Goal: Task Accomplishment & Management: Manage account settings

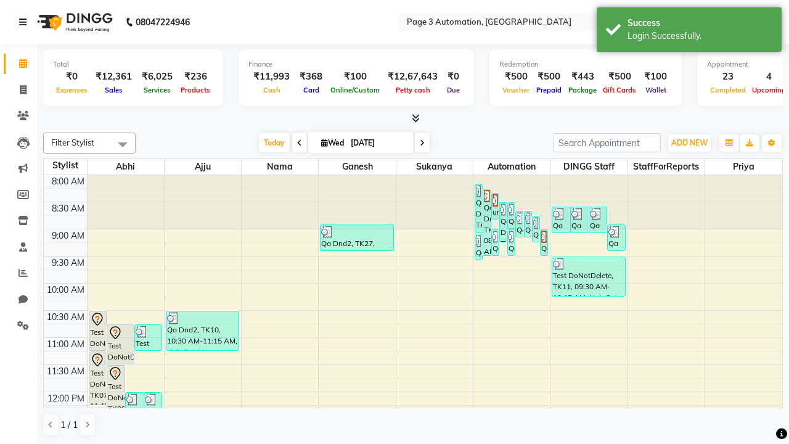
click at [25, 22] on icon at bounding box center [22, 22] width 7 height 9
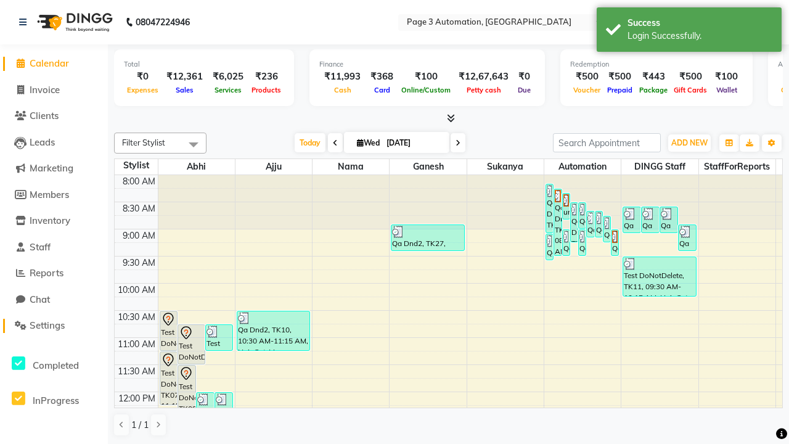
click at [54, 326] on span "Settings" at bounding box center [47, 325] width 35 height 12
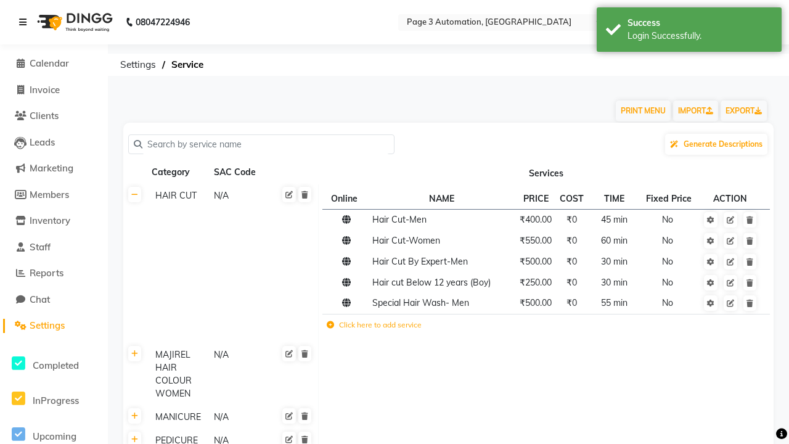
click at [25, 22] on icon at bounding box center [22, 22] width 7 height 9
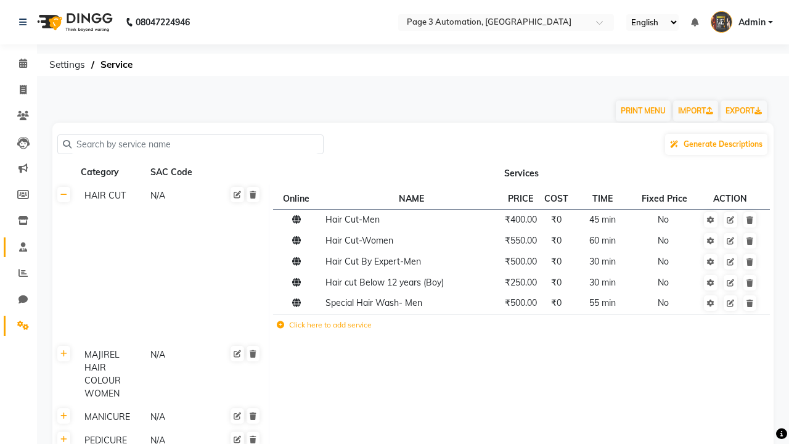
click at [18, 247] on span at bounding box center [23, 247] width 22 height 14
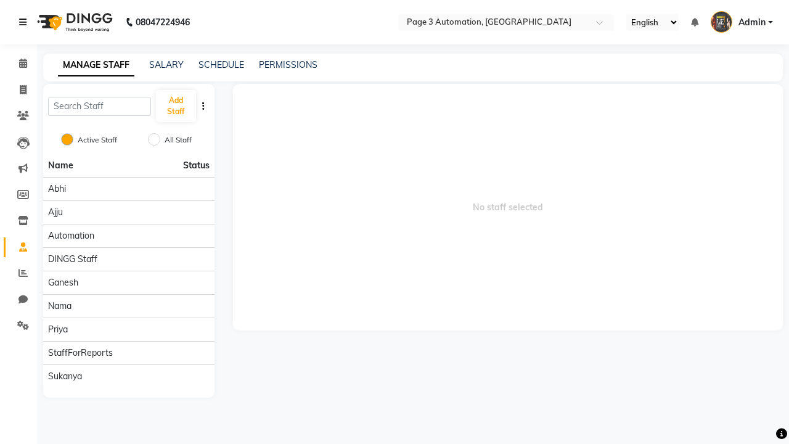
click at [25, 22] on icon at bounding box center [22, 22] width 7 height 9
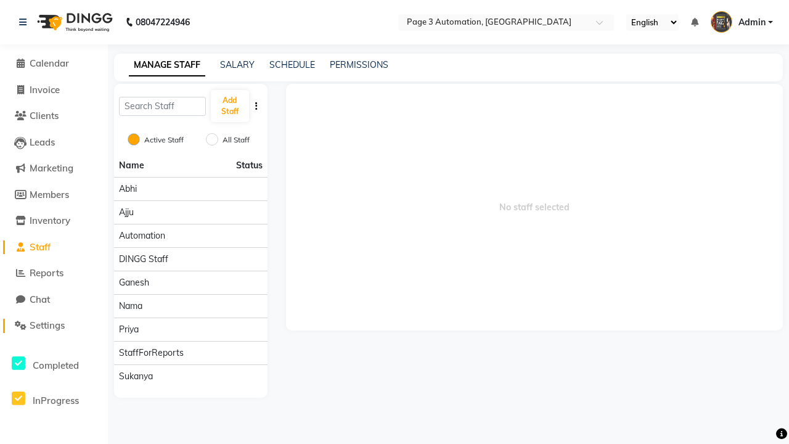
click at [54, 326] on span "Settings" at bounding box center [47, 325] width 35 height 12
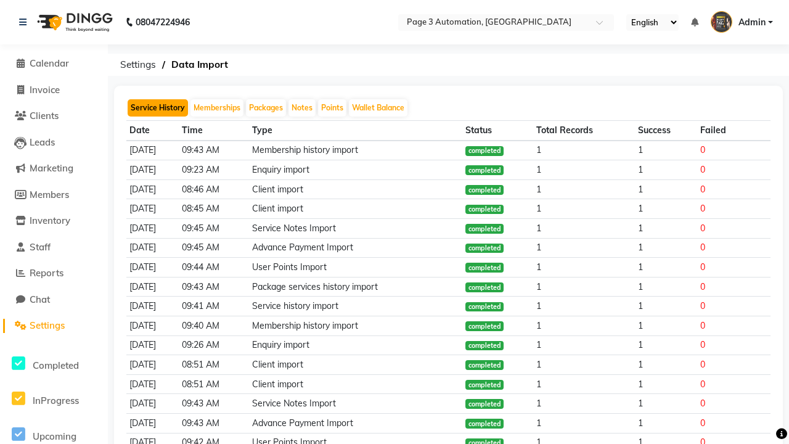
click at [158, 108] on button "Service History" at bounding box center [158, 107] width 60 height 17
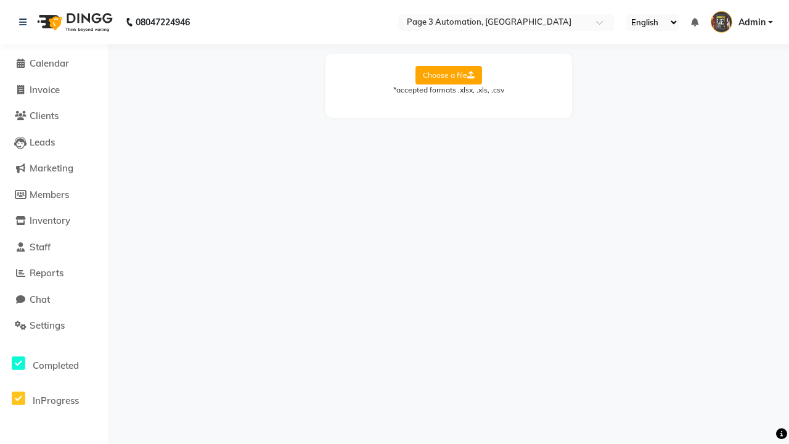
select select "Sheet1"
select select "Client Name"
select select "Client Mobile"
select select "Stylist Name"
select select "Service Name"
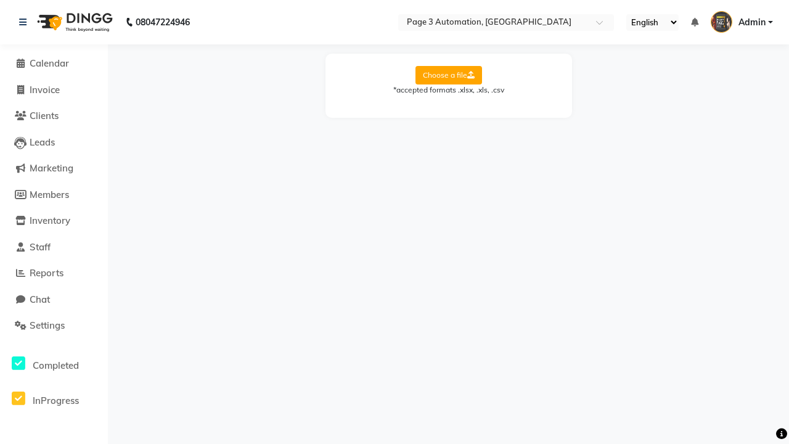
select select "Amount"
select select "Date"
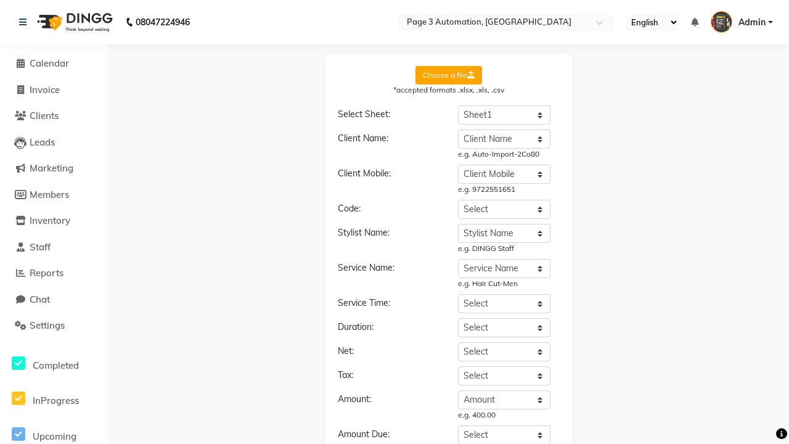
select select "DD/MM/YYYY"
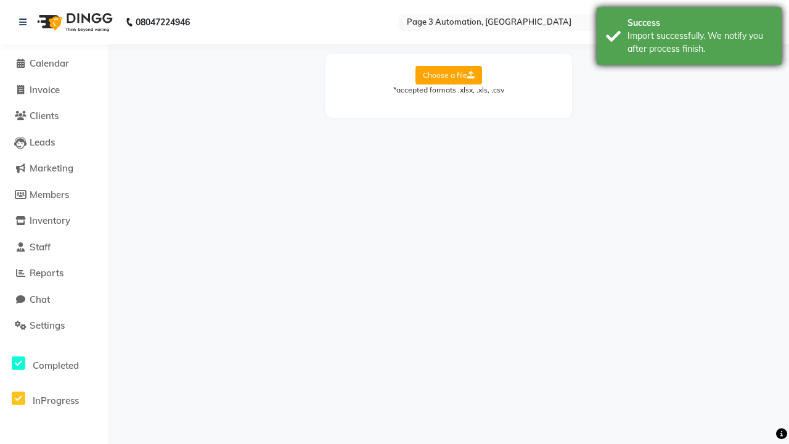
click at [689, 38] on div "Import successfully. We notify you after process finish." at bounding box center [700, 43] width 145 height 26
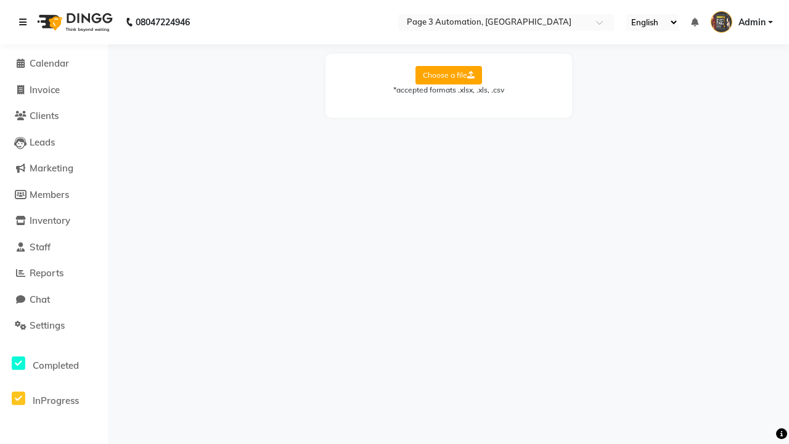
click at [25, 22] on icon at bounding box center [22, 22] width 7 height 9
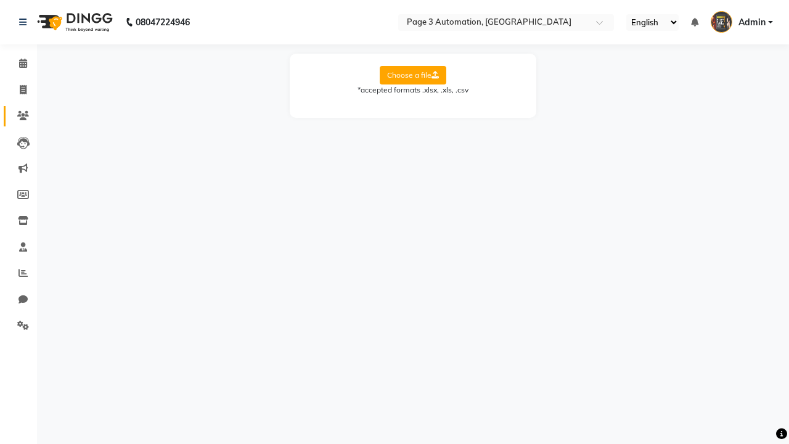
click at [18, 116] on icon at bounding box center [23, 115] width 12 height 9
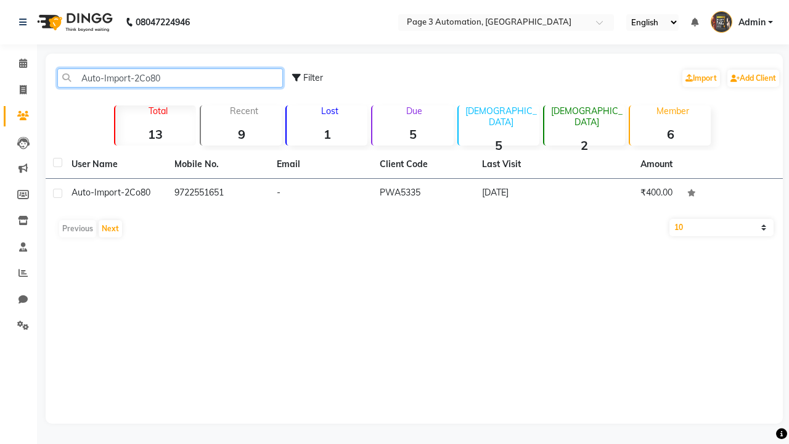
type input "Auto-Import-2Co80"
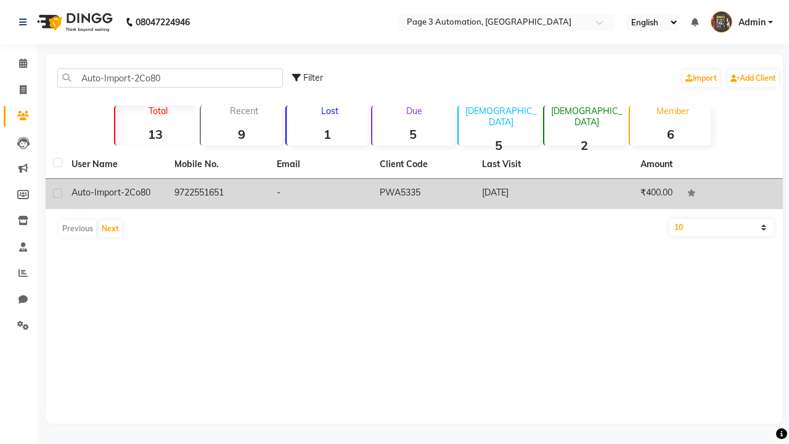
click at [414, 194] on td "PWA5335" at bounding box center [423, 194] width 103 height 30
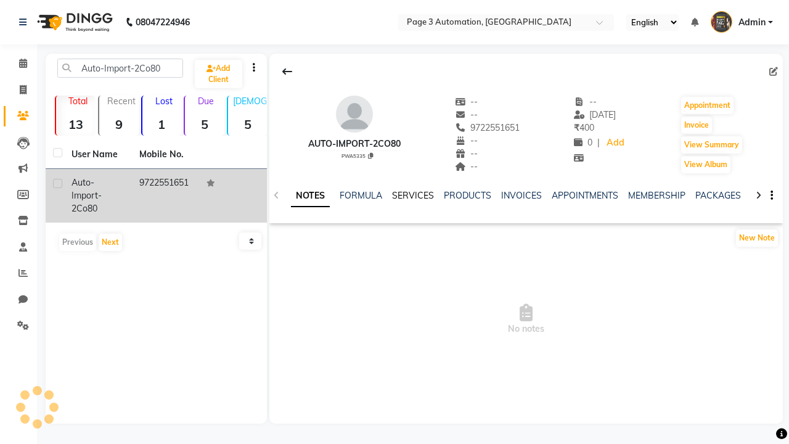
click at [413, 195] on link "SERVICES" at bounding box center [413, 195] width 42 height 11
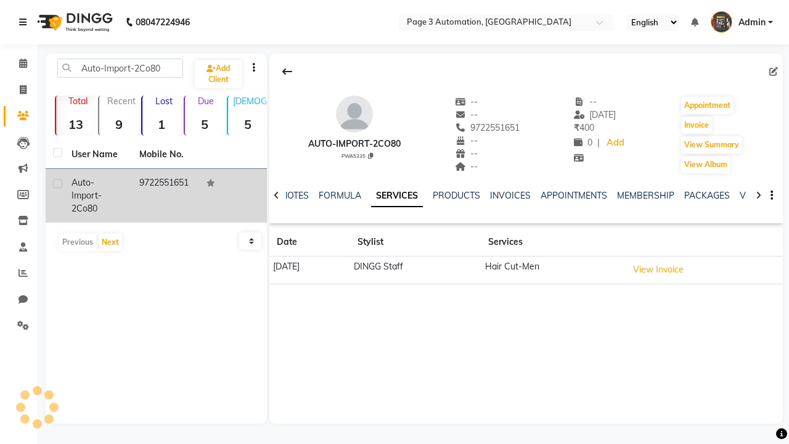
click at [25, 22] on icon at bounding box center [22, 22] width 7 height 9
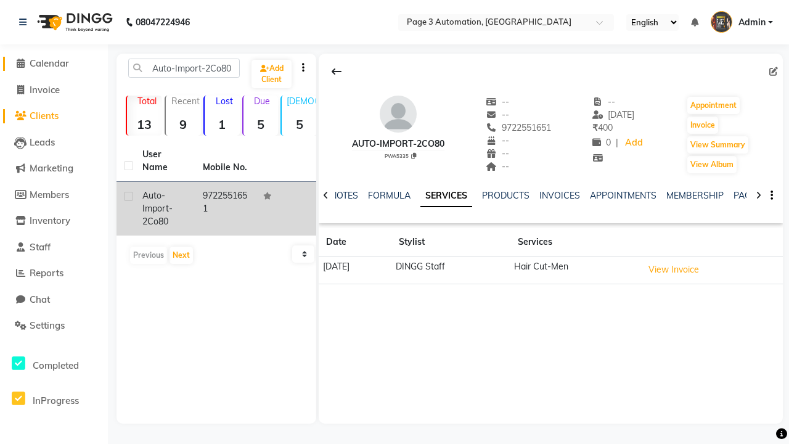
click at [54, 64] on span "Calendar" at bounding box center [49, 63] width 39 height 12
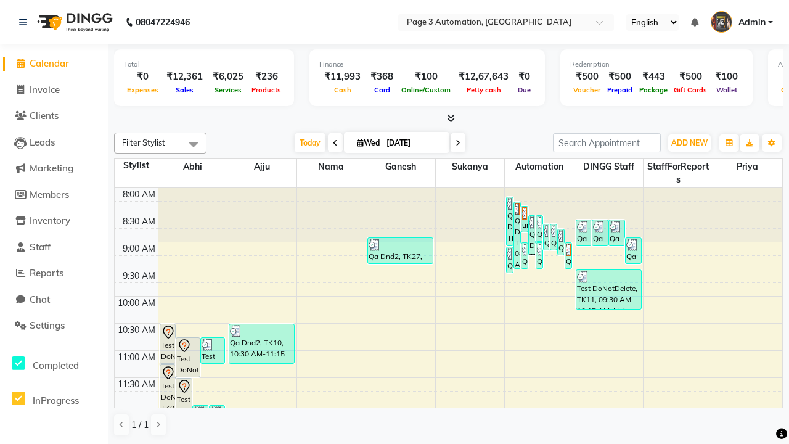
click at [194, 144] on span at bounding box center [193, 144] width 25 height 23
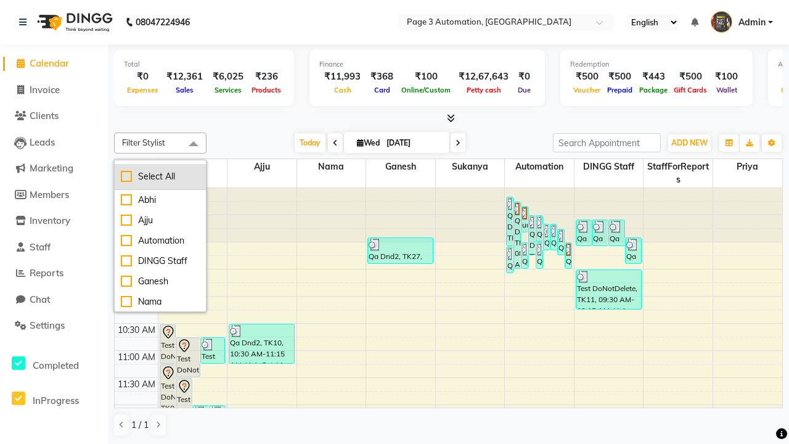
click at [160, 176] on div "Select All" at bounding box center [160, 176] width 79 height 13
checkbox input "true"
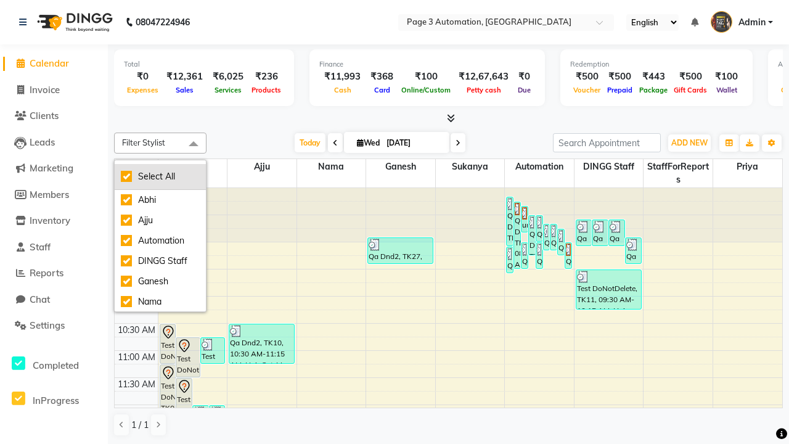
checkbox input "true"
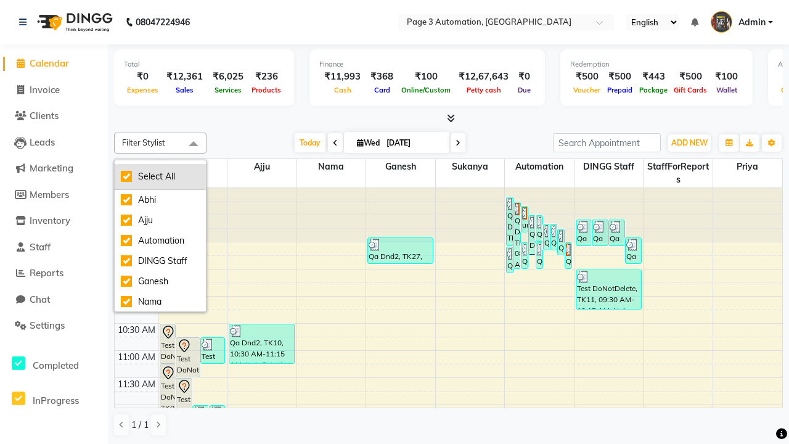
checkbox input "true"
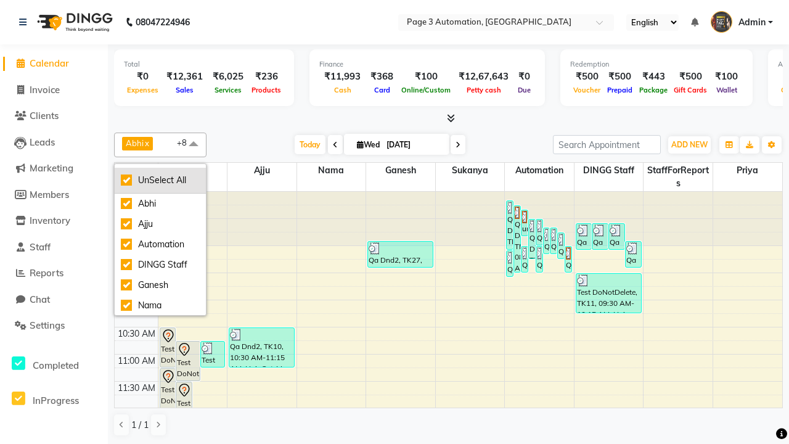
click at [160, 180] on div "UnSelect All" at bounding box center [160, 180] width 79 height 13
checkbox input "false"
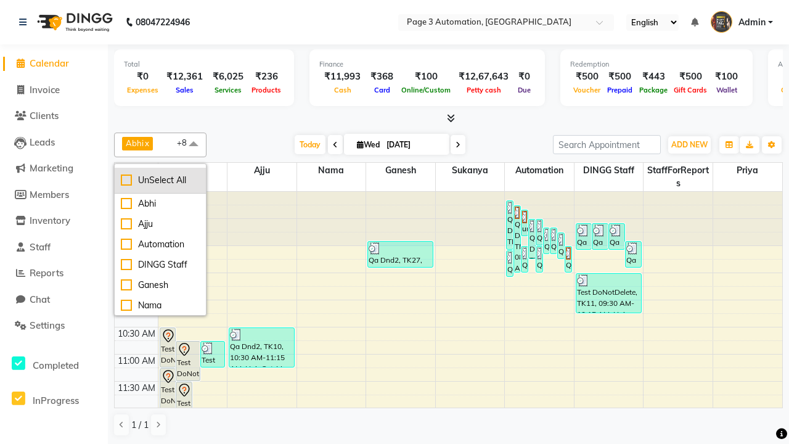
checkbox input "false"
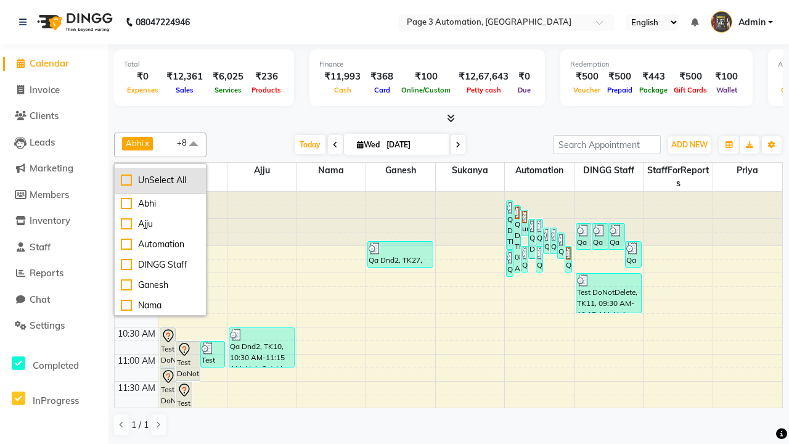
checkbox input "false"
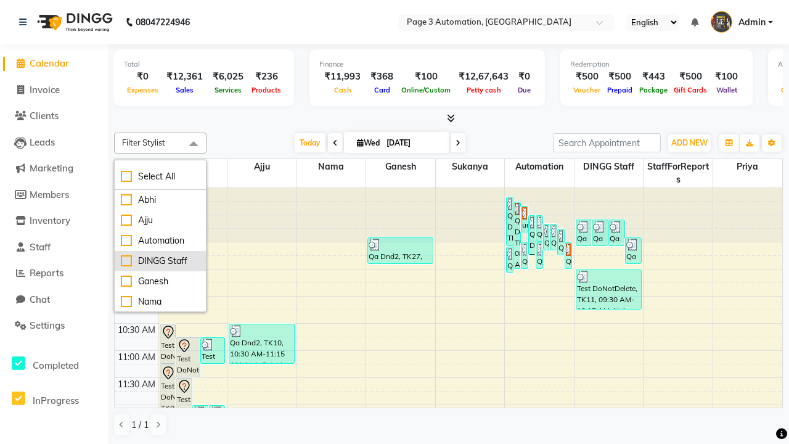
click at [160, 261] on div "DINGG Staff" at bounding box center [160, 261] width 79 height 13
checkbox input "true"
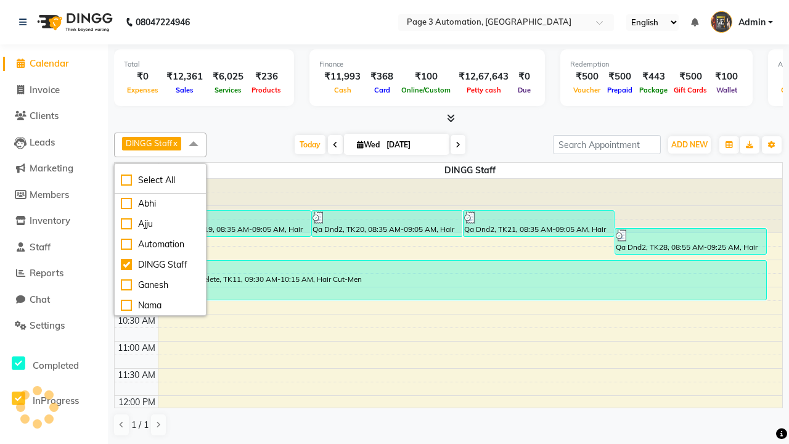
click at [194, 144] on span at bounding box center [193, 144] width 25 height 23
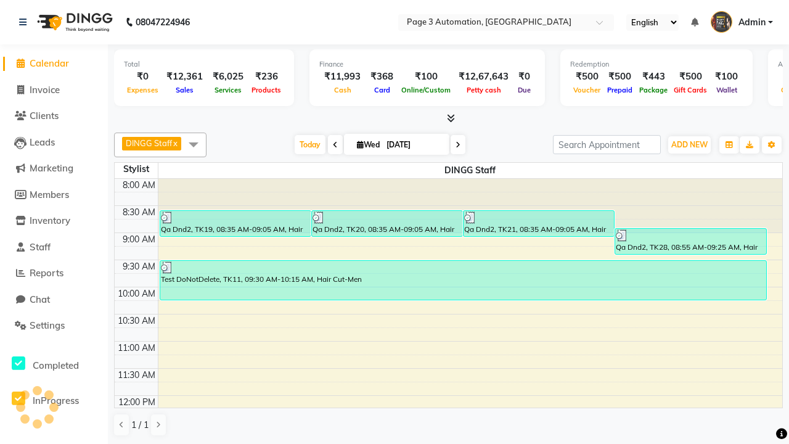
click at [463, 440] on div "Auto-Import-2Co80, TK33, 12:48 PM-01:18 PM, Hair Cut-Men" at bounding box center [463, 452] width 606 height 25
select select "3"
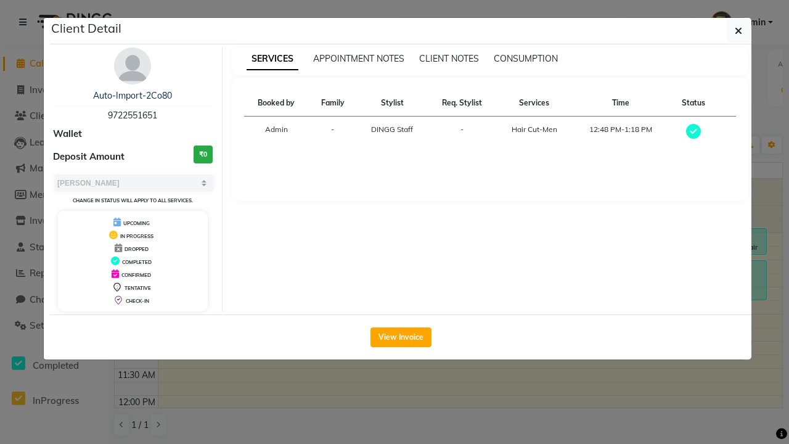
scroll to position [159, 0]
click at [401, 337] on button "View Invoice" at bounding box center [401, 337] width 61 height 20
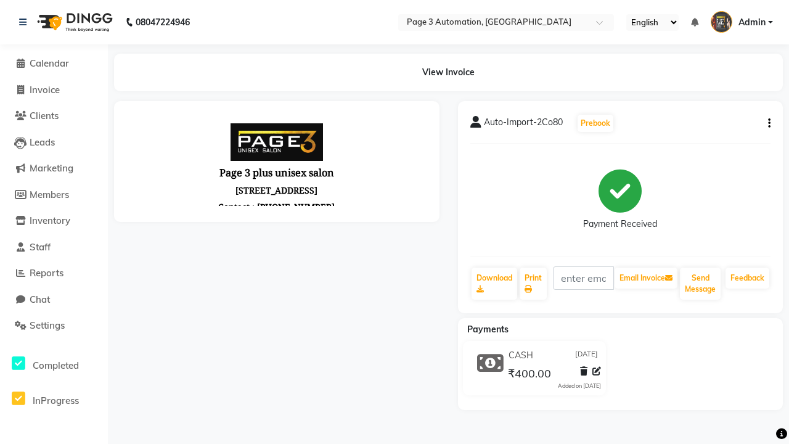
click at [767, 123] on button "button" at bounding box center [766, 123] width 7 height 13
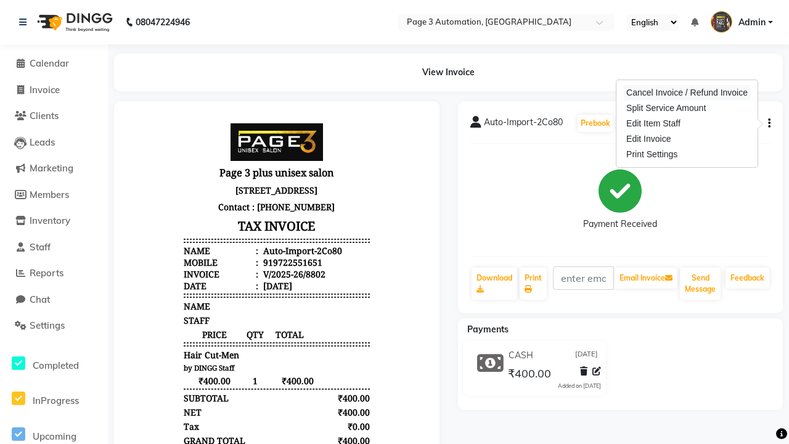
click at [687, 92] on div "Cancel Invoice / Refund Invoice" at bounding box center [687, 92] width 126 height 15
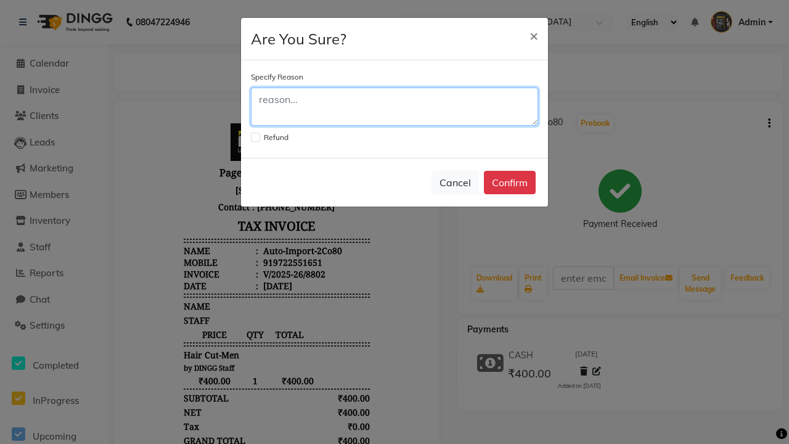
click at [395, 107] on textarea at bounding box center [394, 107] width 287 height 38
type textarea "Testing"
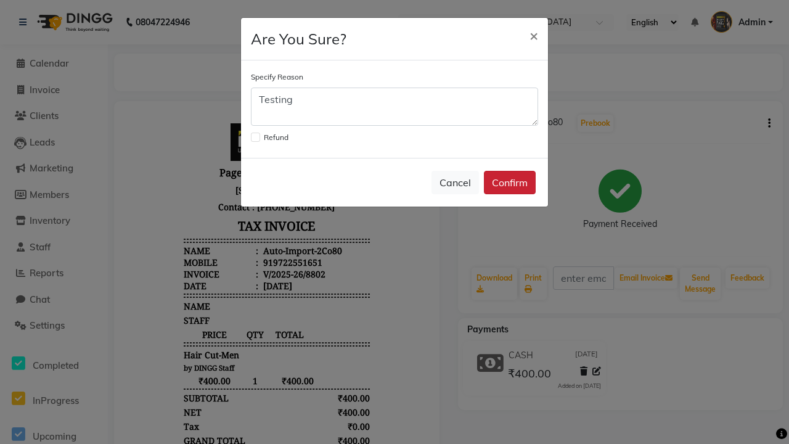
click at [510, 183] on button "Confirm" at bounding box center [510, 182] width 52 height 23
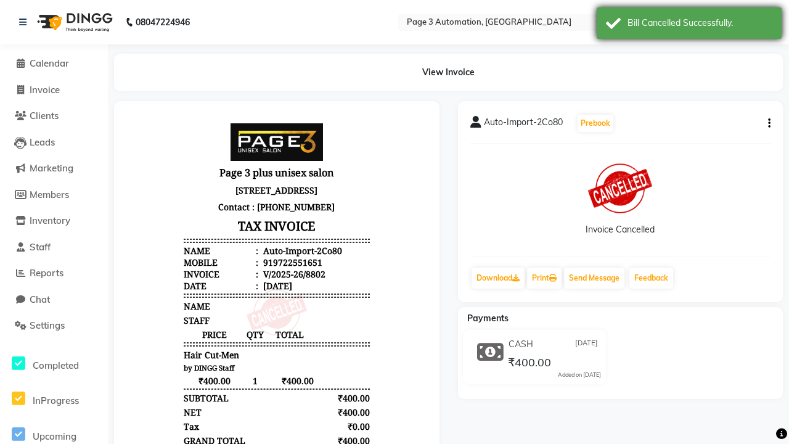
click at [689, 25] on div "Bill Cancelled Successfully." at bounding box center [700, 23] width 145 height 13
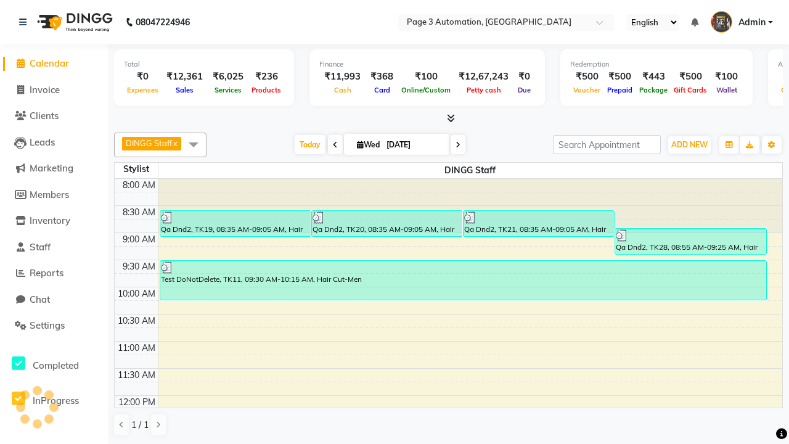
click at [194, 144] on span at bounding box center [193, 144] width 25 height 23
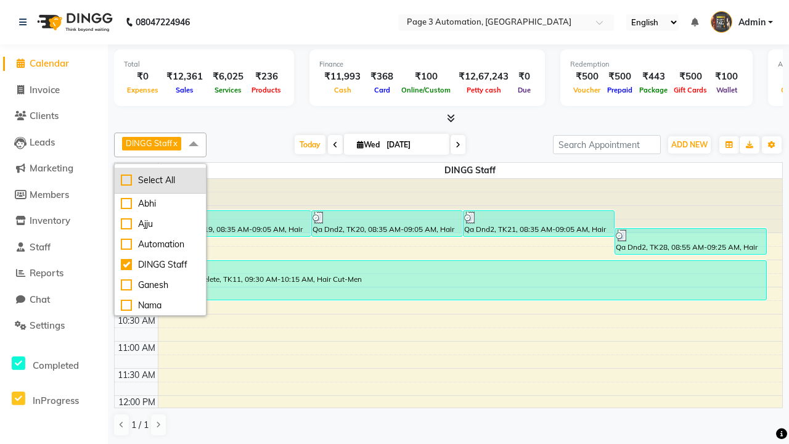
click at [160, 180] on div "Select All" at bounding box center [160, 180] width 79 height 13
checkbox input "true"
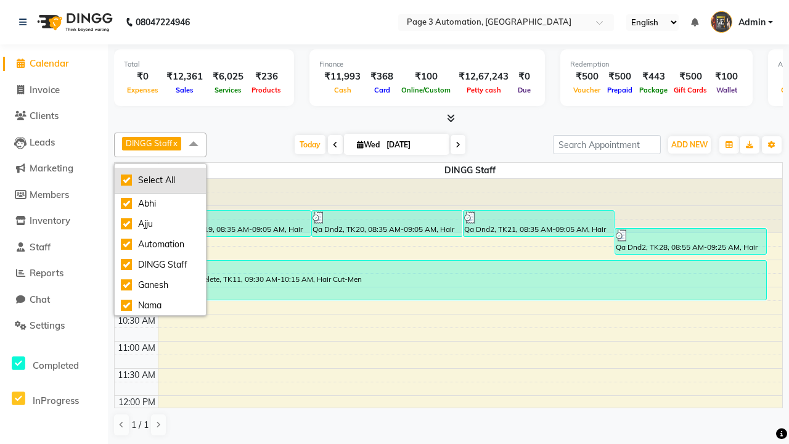
checkbox input "true"
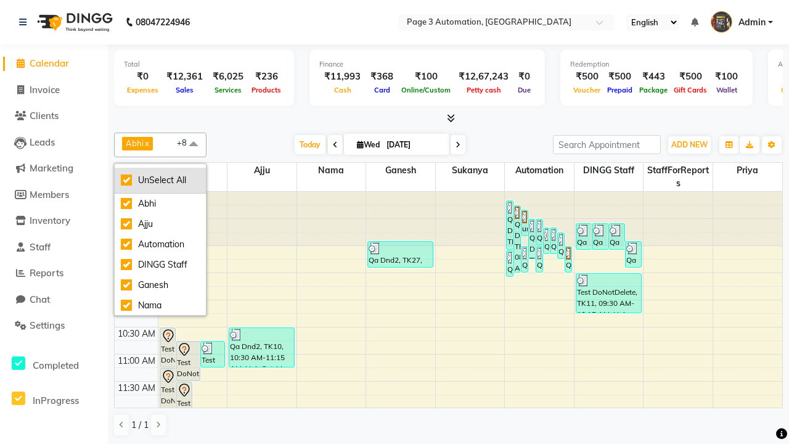
click at [160, 180] on div "UnSelect All" at bounding box center [160, 180] width 79 height 13
checkbox input "false"
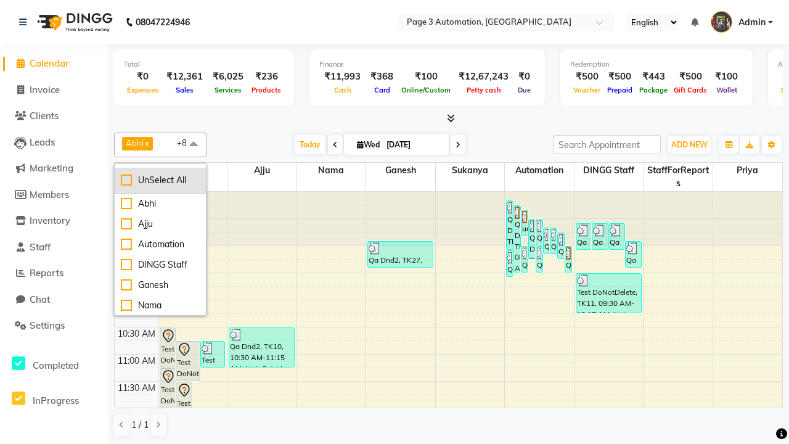
checkbox input "false"
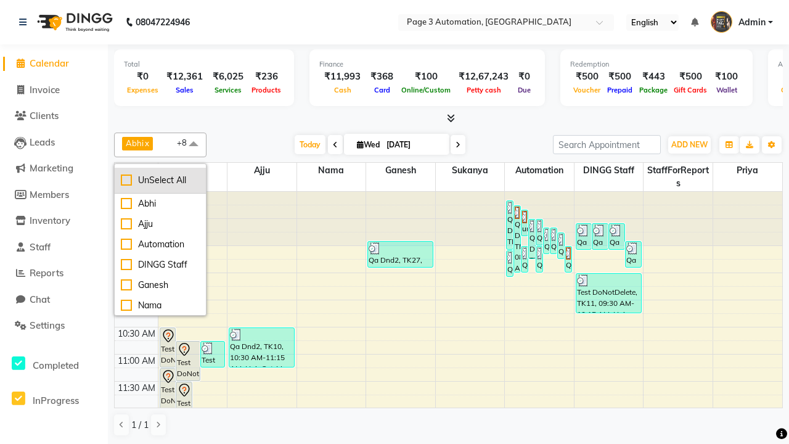
checkbox input "false"
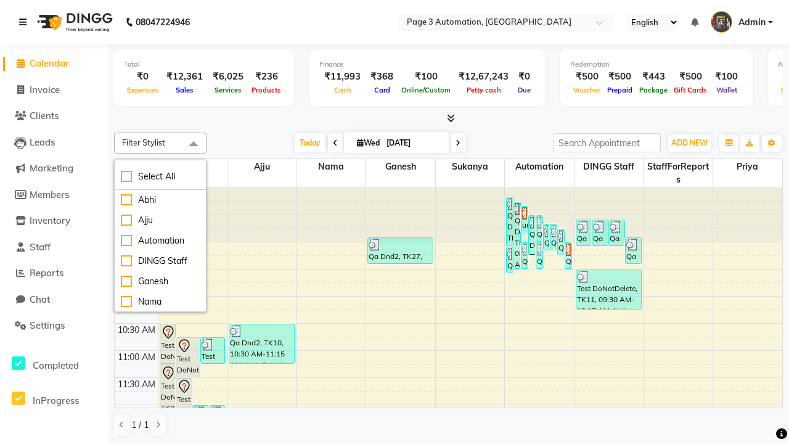
click at [194, 144] on span at bounding box center [193, 144] width 25 height 23
click at [25, 22] on icon at bounding box center [22, 22] width 7 height 9
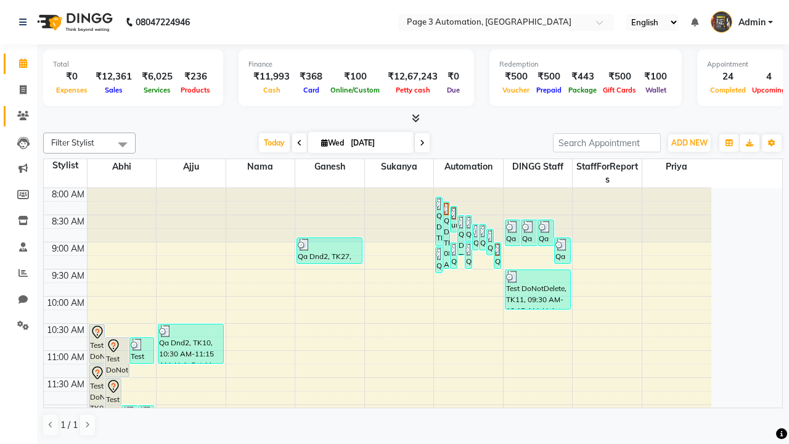
click at [18, 116] on icon at bounding box center [23, 115] width 12 height 9
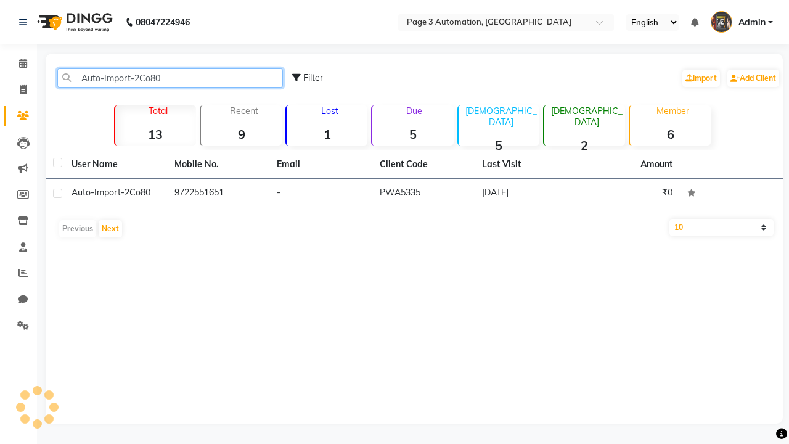
type input "Auto-Import-2Co80"
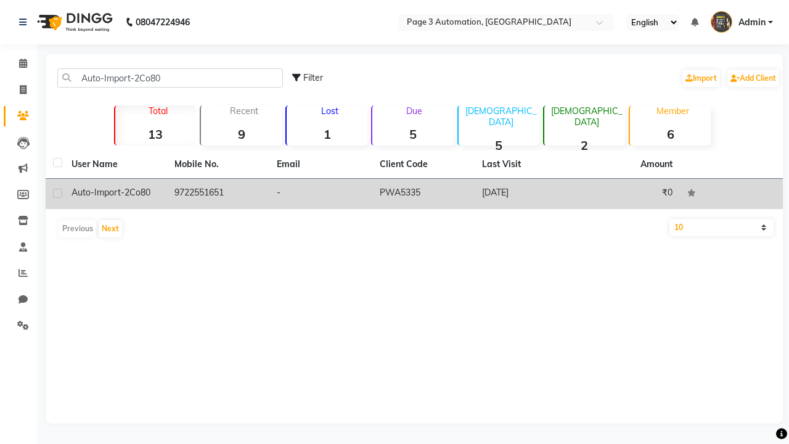
click at [414, 194] on td "PWA5335" at bounding box center [423, 194] width 103 height 30
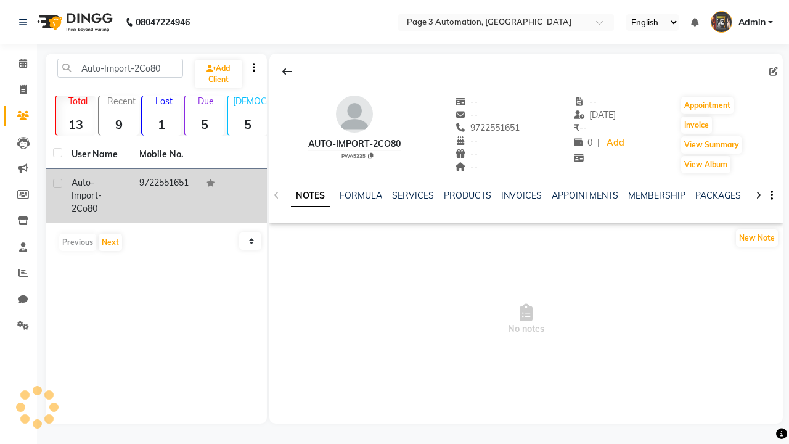
click at [57, 183] on label at bounding box center [57, 183] width 9 height 9
click at [57, 183] on input "checkbox" at bounding box center [57, 184] width 8 height 8
checkbox input "true"
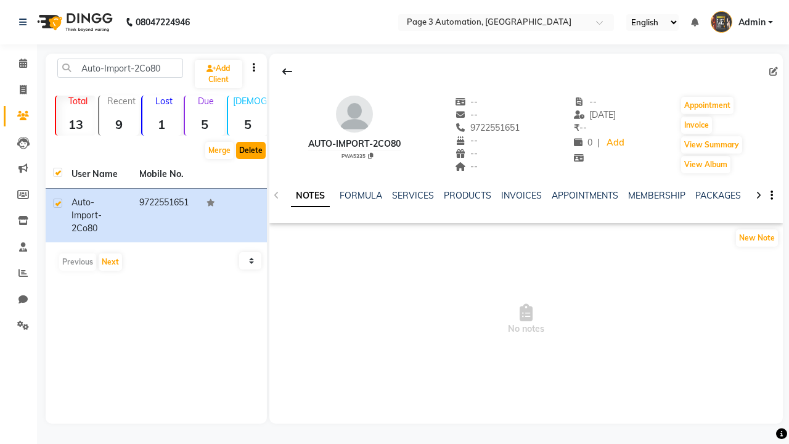
click at [250, 150] on button "Delete" at bounding box center [251, 150] width 30 height 17
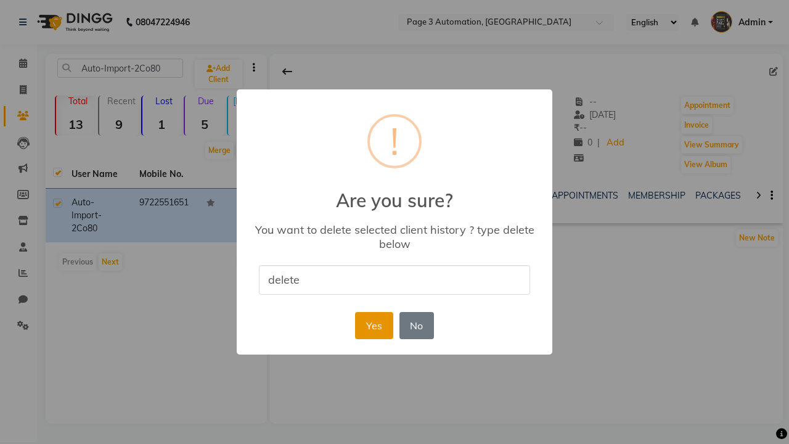
type input "delete"
click at [374, 325] on button "Yes" at bounding box center [374, 325] width 38 height 27
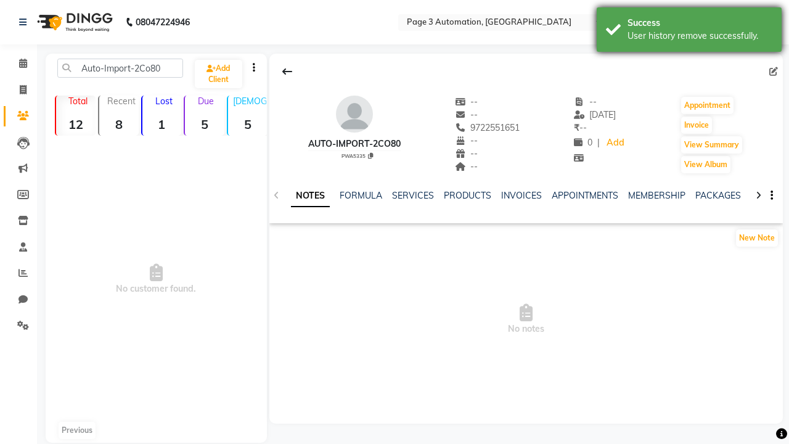
click at [689, 31] on div "User history remove successfully." at bounding box center [700, 36] width 145 height 13
